Goal: Check status: Check status

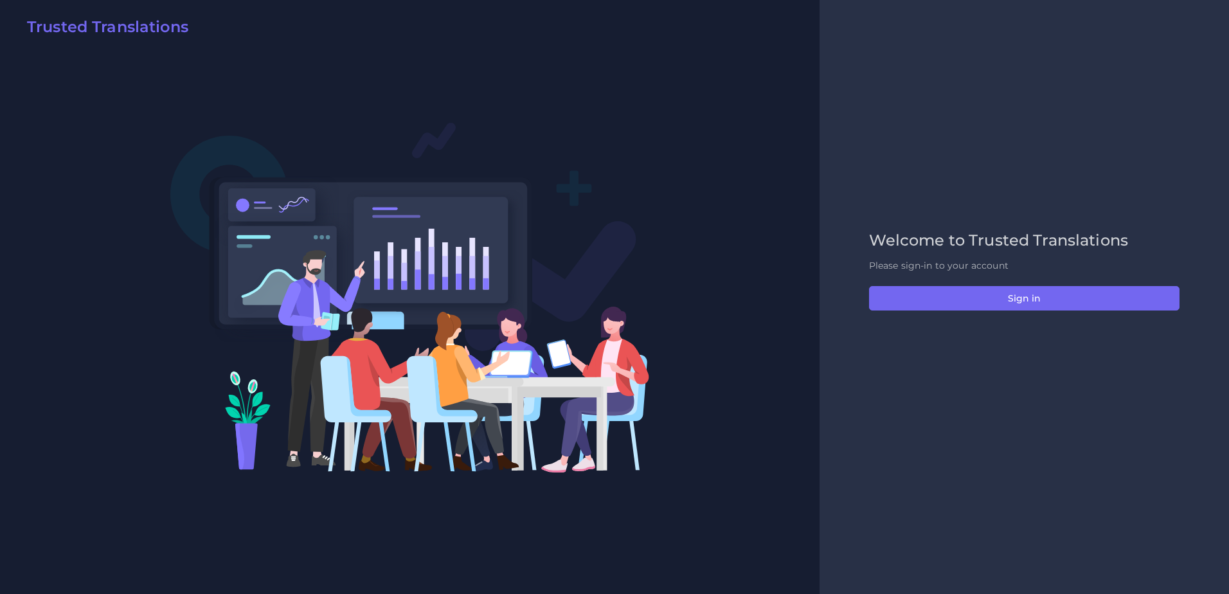
click at [967, 311] on div "Welcome to Trusted Translations Please sign-in to your account Sign in" at bounding box center [1025, 296] width 338 height 131
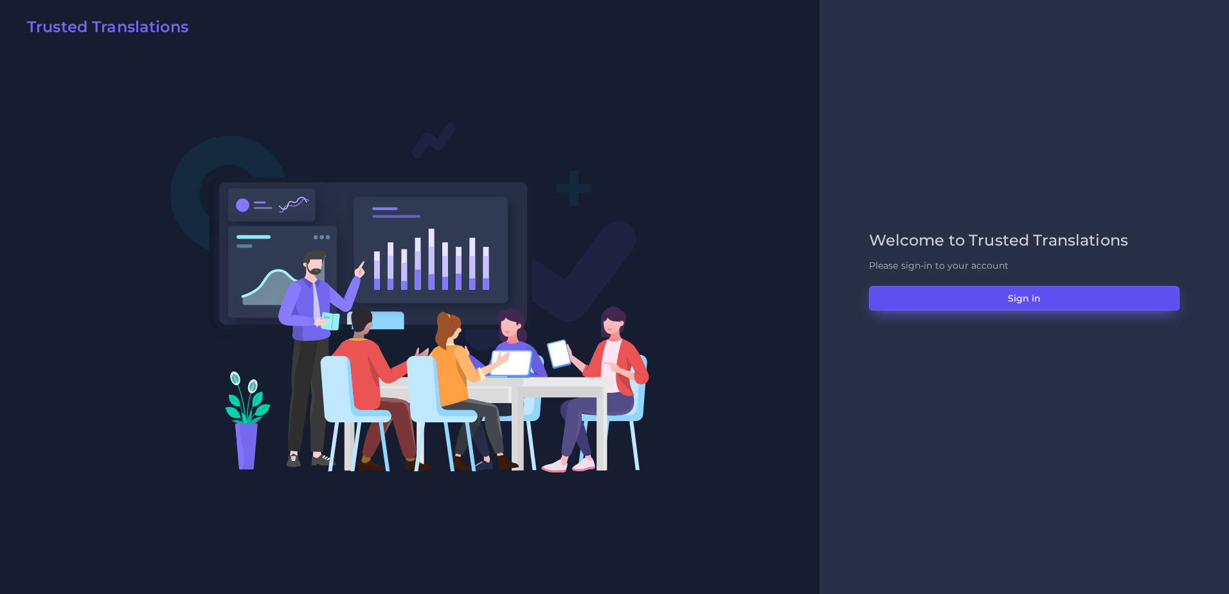
click at [961, 295] on button "Sign in" at bounding box center [1024, 298] width 311 height 24
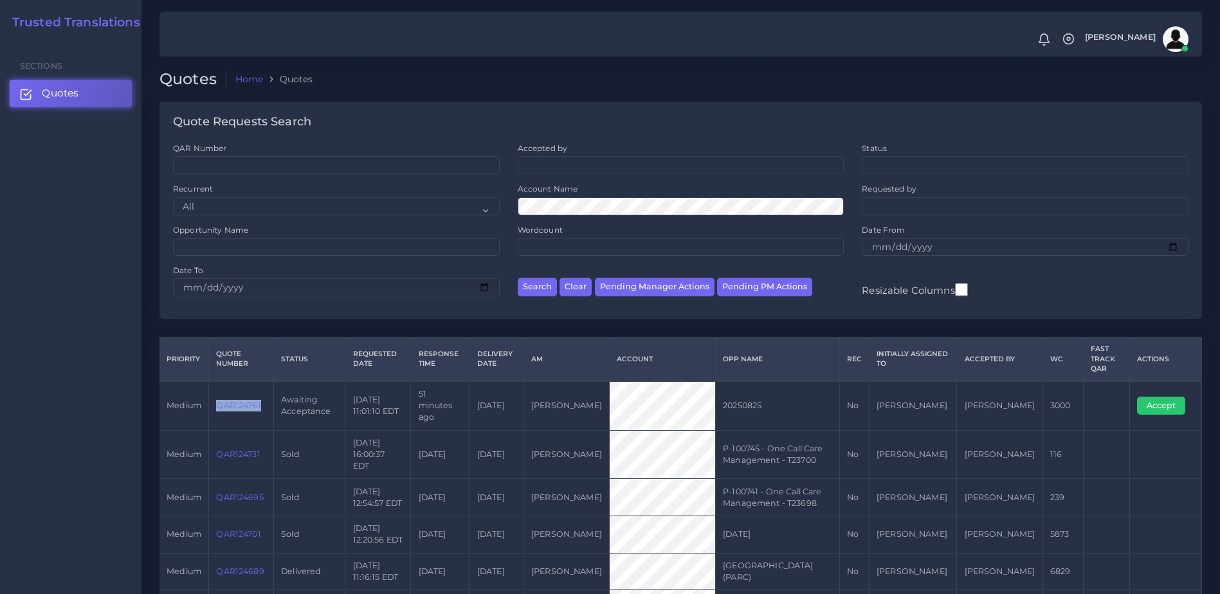
drag, startPoint x: 264, startPoint y: 403, endPoint x: 212, endPoint y: 402, distance: 51.4
click at [212, 402] on td "QAR124761" at bounding box center [241, 405] width 65 height 49
drag, startPoint x: 212, startPoint y: 402, endPoint x: 230, endPoint y: 401, distance: 17.4
copy link "QAR124761"
drag, startPoint x: 262, startPoint y: 401, endPoint x: 206, endPoint y: 402, distance: 56.6
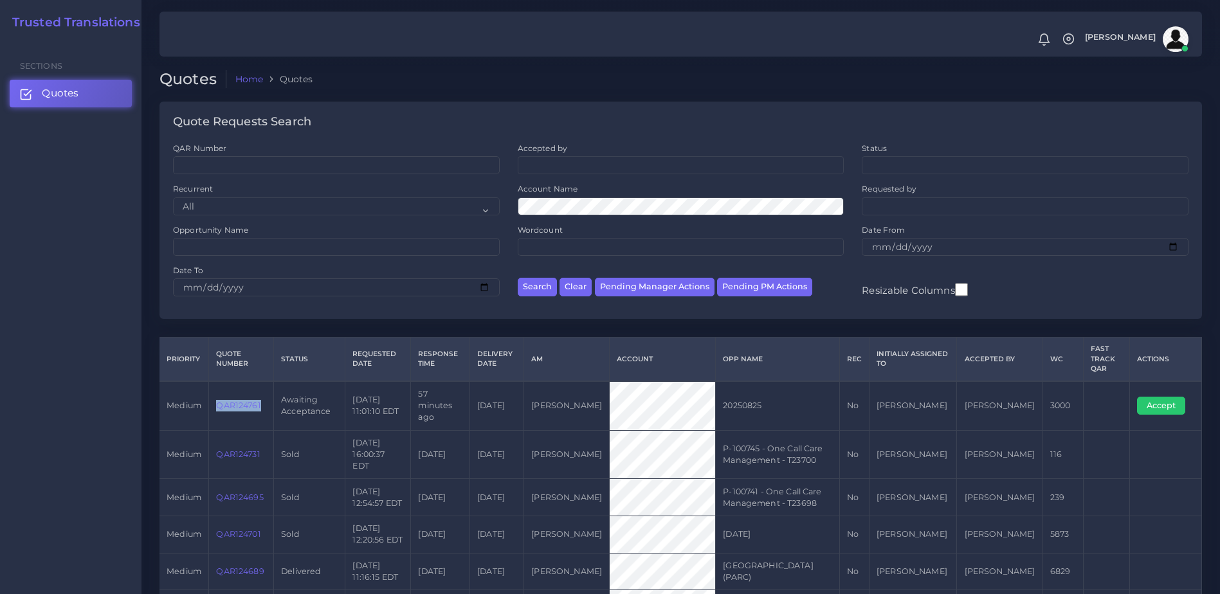
click at [206, 402] on tr "medium QAR124761 Awaiting Acceptance 2025-08-25 11:01:10 EDT 57 minutes ago 202…" at bounding box center [680, 405] width 1042 height 49
drag, startPoint x: 206, startPoint y: 402, endPoint x: 226, endPoint y: 401, distance: 19.9
click at [78, 275] on div "Sections Quotes" at bounding box center [70, 317] width 141 height 554
